Goal: Task Accomplishment & Management: Complete application form

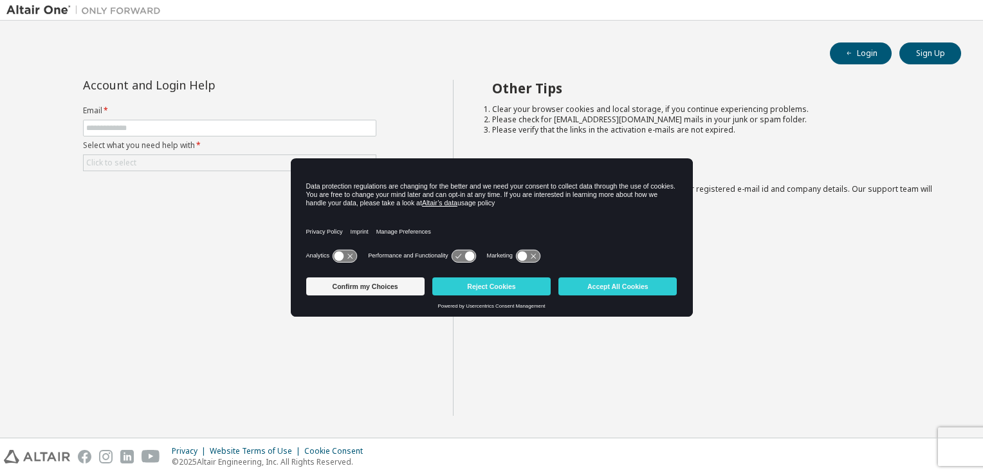
click at [514, 390] on div "Other Tips Clear your browser cookies and local storage, if you continue experi…" at bounding box center [715, 248] width 524 height 336
click at [383, 288] on button "Confirm my Choices" at bounding box center [365, 286] width 118 height 18
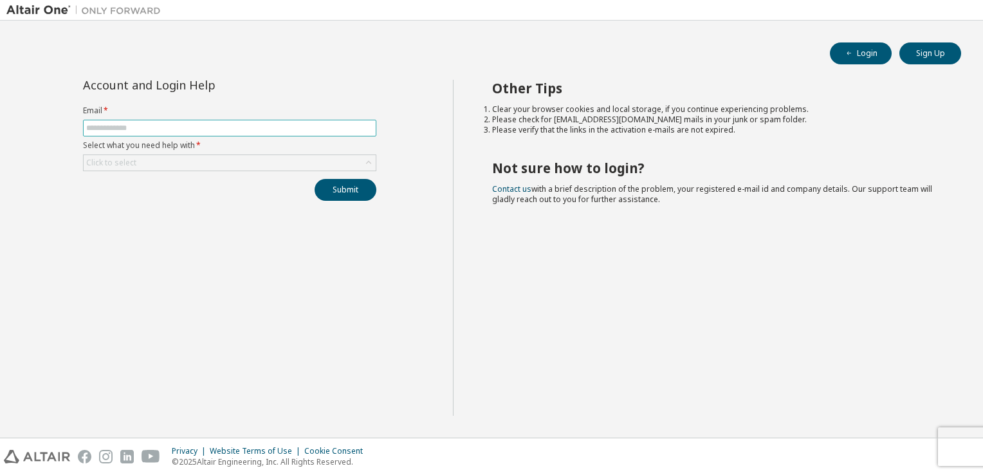
click at [154, 131] on input "text" at bounding box center [229, 128] width 287 height 10
type input "**********"
click at [172, 163] on div "Click to select" at bounding box center [230, 162] width 292 height 15
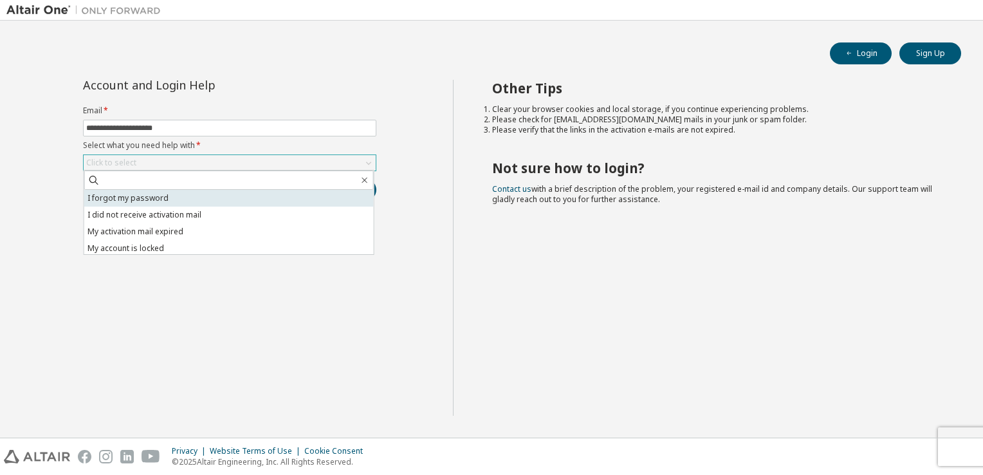
click at [152, 197] on li "I forgot my password" at bounding box center [228, 198] width 289 height 17
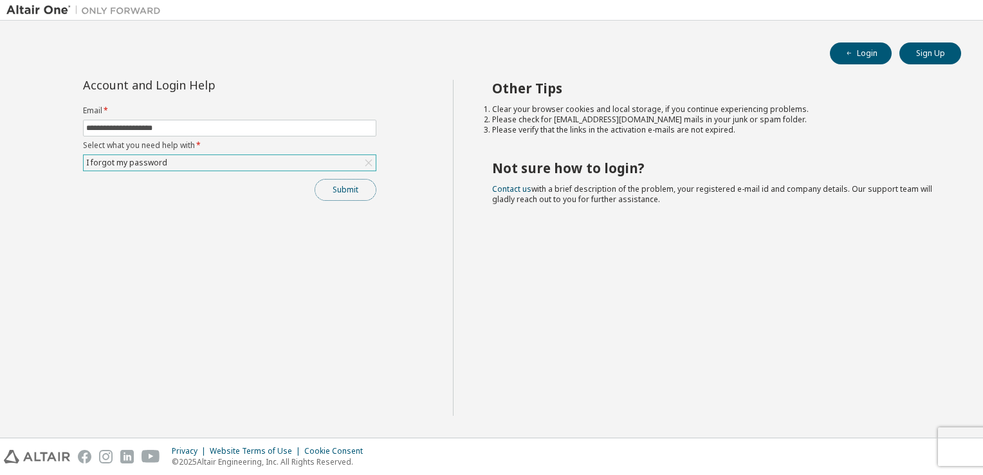
click at [345, 193] on button "Submit" at bounding box center [345, 190] width 62 height 22
click at [349, 187] on button "Submit" at bounding box center [345, 190] width 62 height 22
click at [213, 129] on input "text" at bounding box center [229, 128] width 287 height 10
type input "**********"
click at [180, 168] on div "Click to select" at bounding box center [230, 162] width 292 height 15
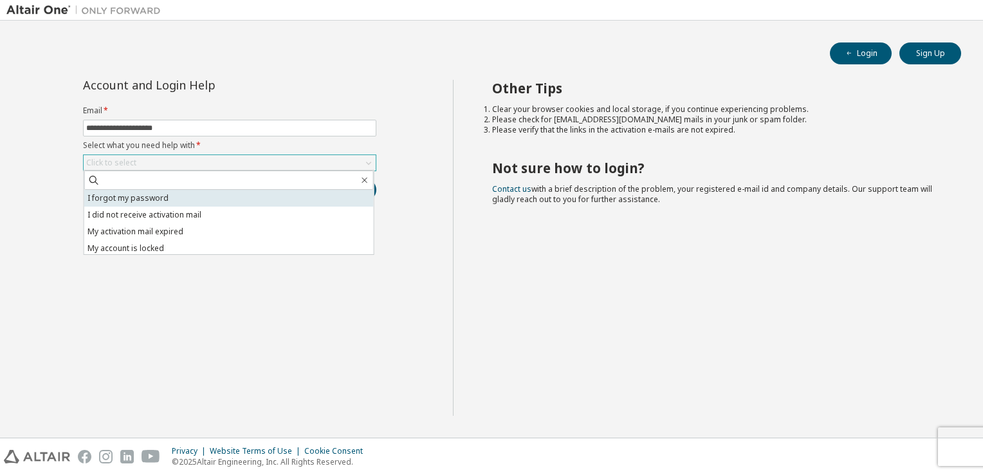
click at [174, 197] on li "I forgot my password" at bounding box center [228, 198] width 289 height 17
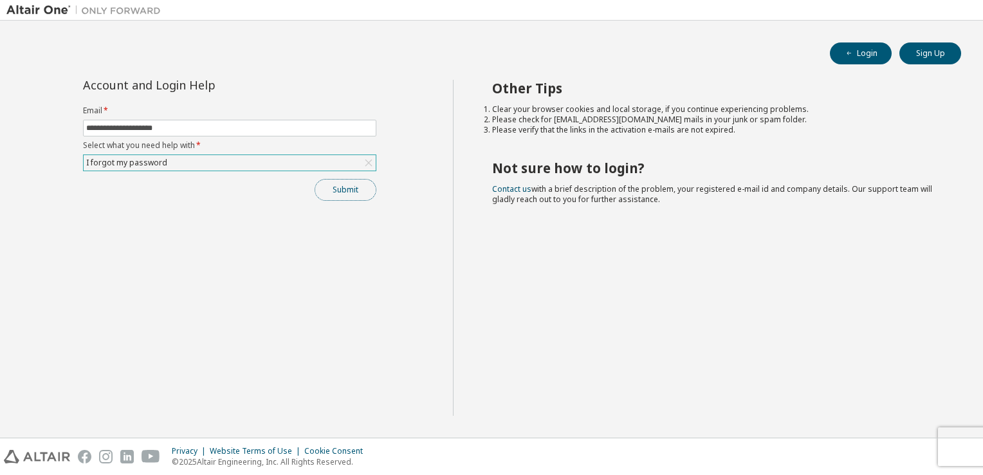
click at [334, 186] on button "Submit" at bounding box center [345, 190] width 62 height 22
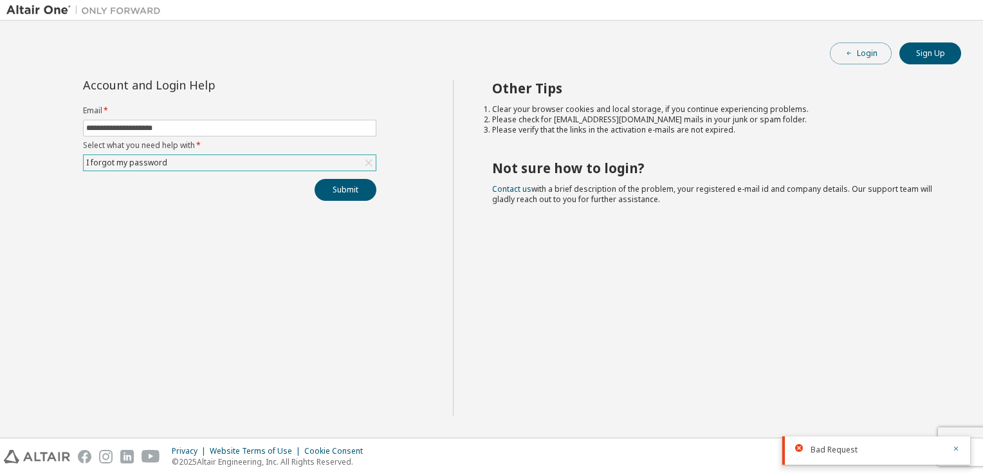
click at [855, 55] on button "Login" at bounding box center [861, 53] width 62 height 22
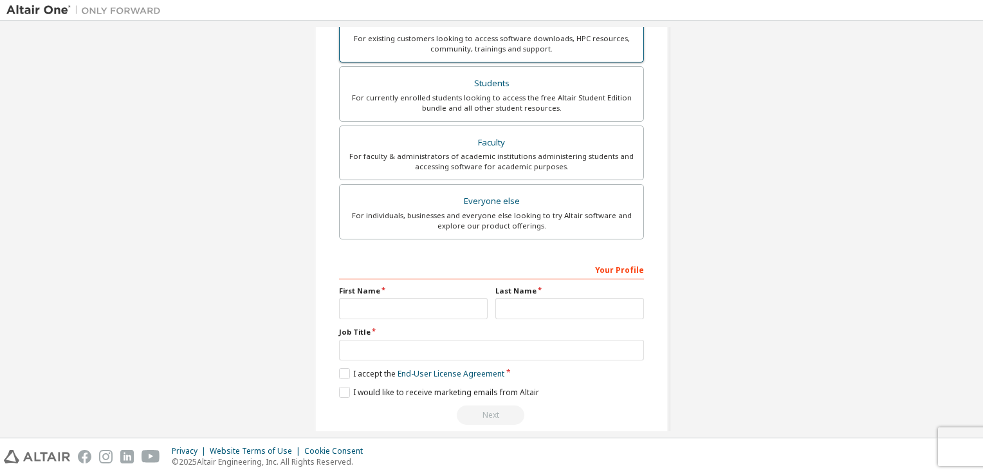
scroll to position [274, 0]
